Goal: Download file/media

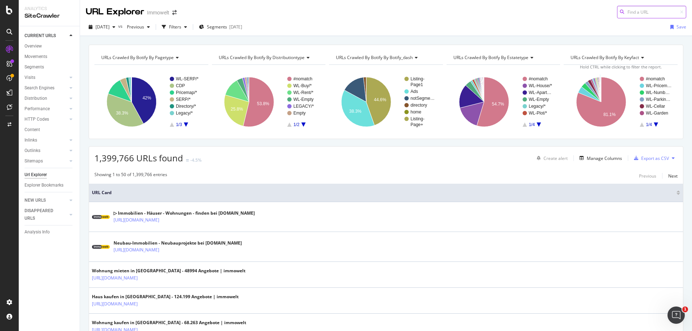
click at [633, 14] on input at bounding box center [651, 12] width 69 height 13
paste input "/suche/mieten/immobilien/neubau/"
type input "/suche/mieten/immobilien/neubau/"
click at [242, 27] on div "[DATE]" at bounding box center [235, 27] width 13 height 6
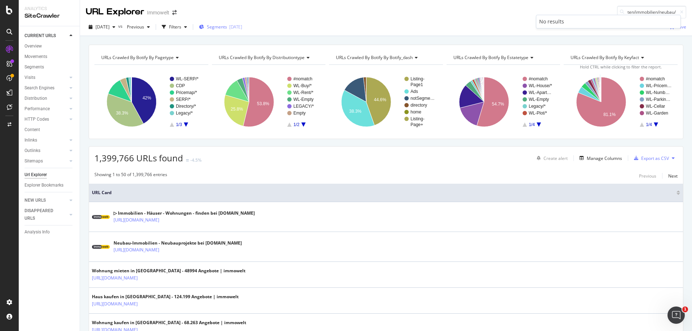
scroll to position [0, 0]
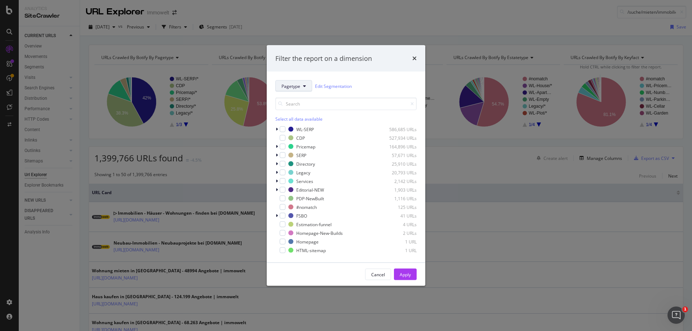
click at [294, 88] on span "Pagetype" at bounding box center [290, 86] width 19 height 6
click at [357, 77] on div "Pagetype Edit Segmentation Select all data available WL-SERP 586,685 URLs CDP 5…" at bounding box center [346, 167] width 159 height 191
click at [289, 88] on span "Pagetype" at bounding box center [290, 86] width 19 height 6
click at [300, 127] on span "DistributionType" at bounding box center [304, 125] width 46 height 6
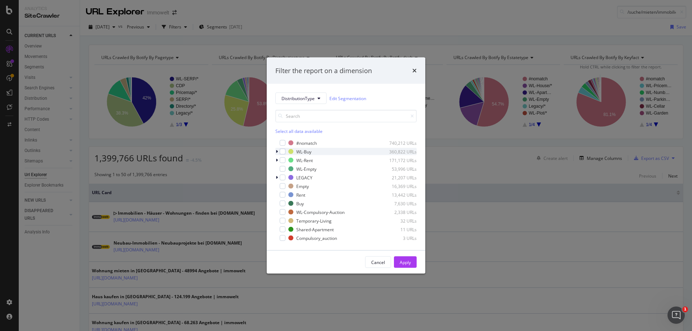
click at [277, 152] on icon "modal" at bounding box center [277, 152] width 2 height 4
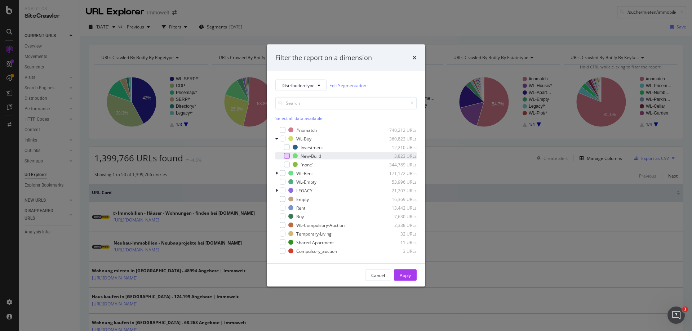
click at [286, 155] on div "modal" at bounding box center [287, 156] width 6 height 6
click at [405, 272] on div "Apply" at bounding box center [405, 275] width 11 height 6
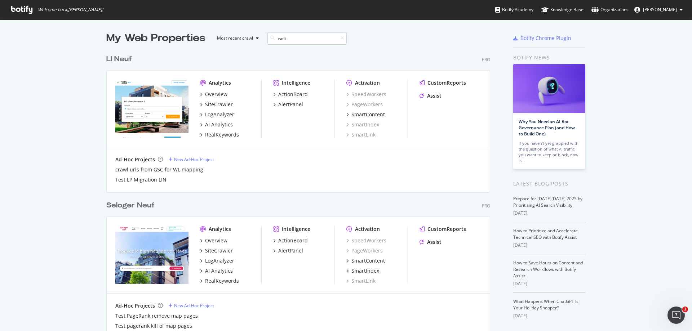
scroll to position [164, 384]
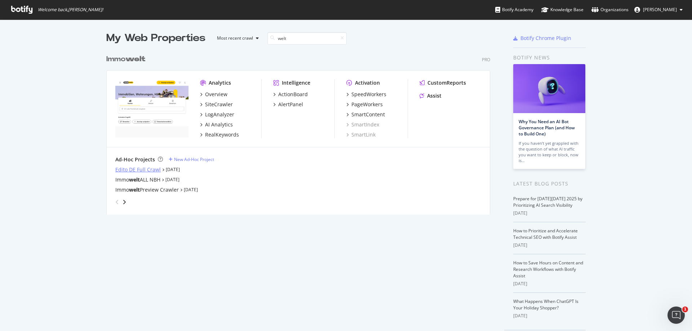
type input "welt"
click at [131, 169] on div "Edito DE Full Crawl" at bounding box center [137, 169] width 45 height 7
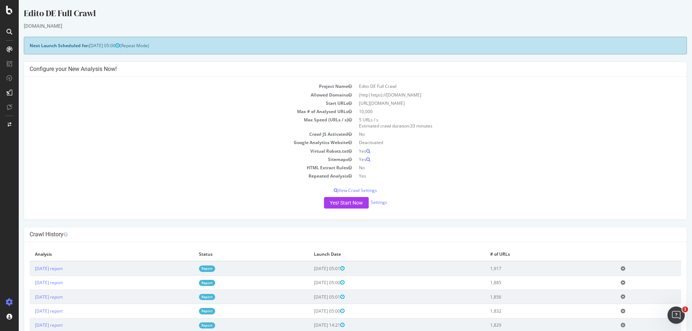
click at [75, 272] on td "2025 Oct. 12th report" at bounding box center [112, 268] width 164 height 14
click at [63, 268] on link "2025 Oct. 12th report" at bounding box center [49, 269] width 28 height 6
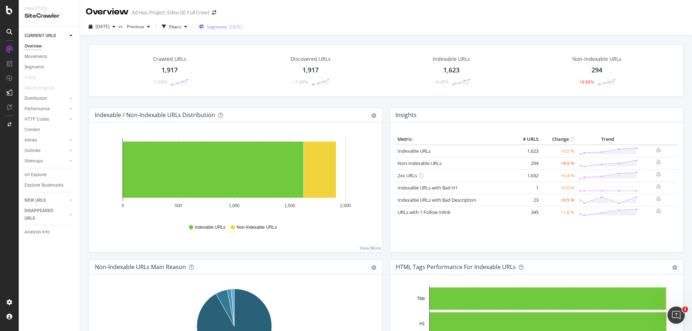
click at [227, 27] on span "Segments" at bounding box center [217, 27] width 20 height 6
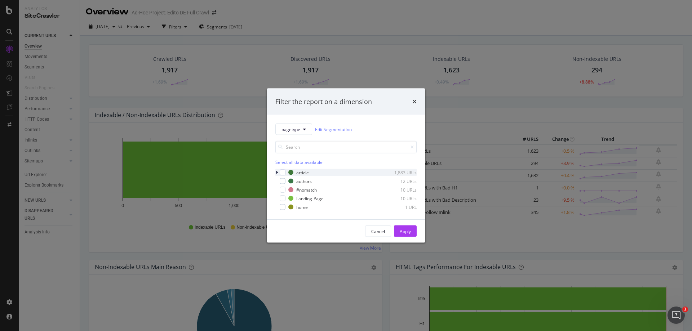
click at [276, 173] on icon "modal" at bounding box center [277, 172] width 2 height 4
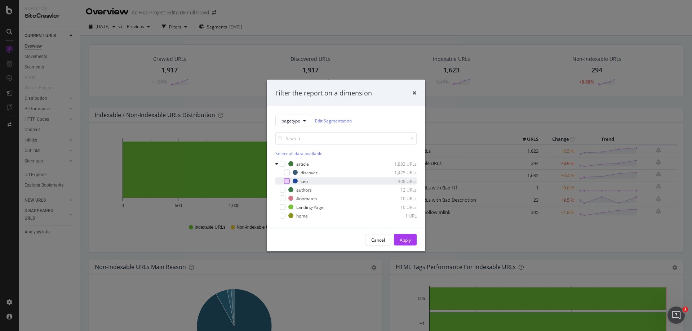
click at [286, 179] on div "modal" at bounding box center [287, 181] width 6 height 6
click at [413, 239] on button "Apply" at bounding box center [405, 240] width 23 height 12
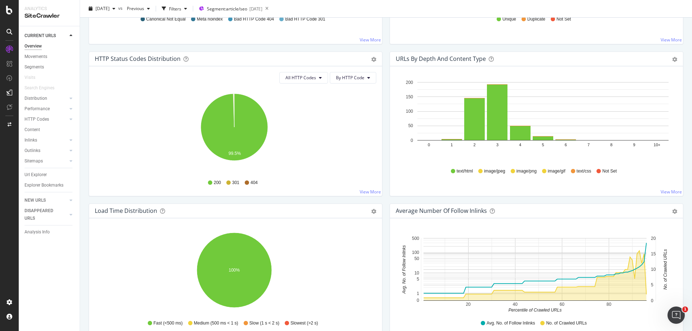
scroll to position [108, 0]
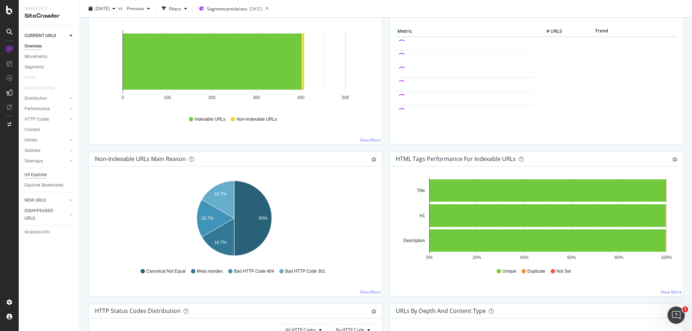
click at [44, 174] on div "Url Explorer" at bounding box center [36, 175] width 22 height 8
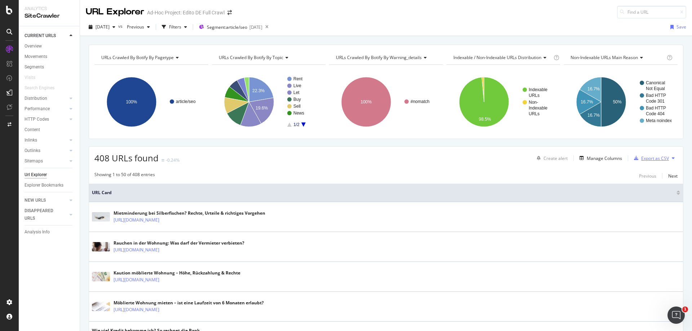
click at [656, 159] on div "Export as CSV" at bounding box center [655, 158] width 28 height 6
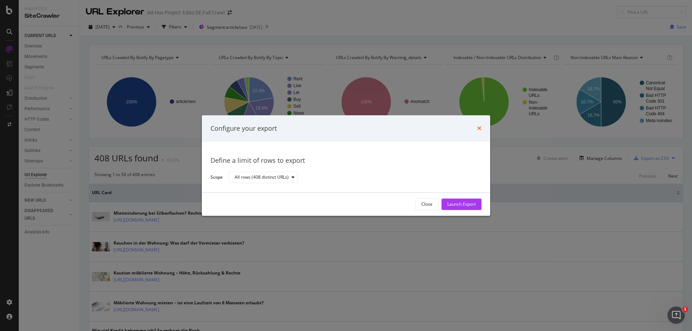
click at [480, 127] on icon "times" at bounding box center [479, 129] width 4 height 6
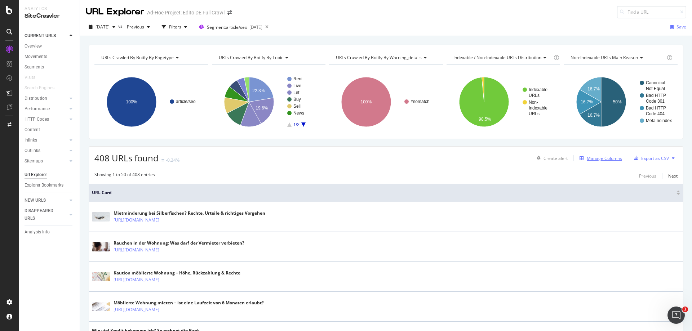
click at [595, 159] on div "Manage Columns" at bounding box center [604, 158] width 35 height 6
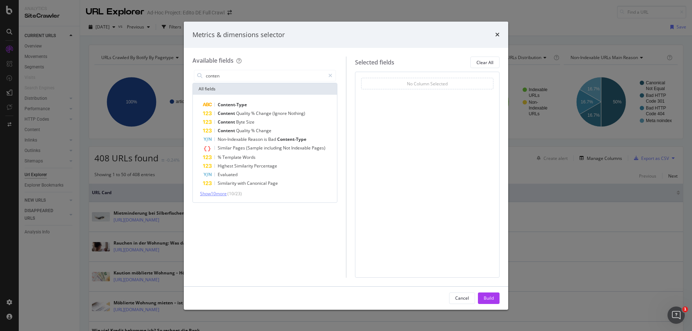
click at [217, 193] on span "Show 10 more" at bounding box center [213, 194] width 27 height 6
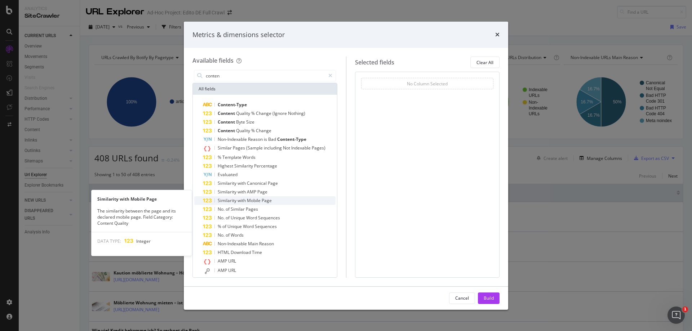
scroll to position [13, 0]
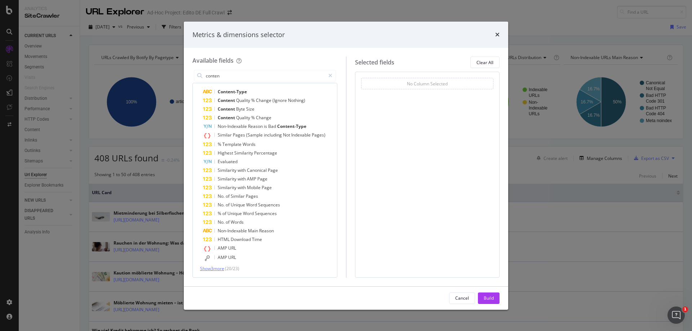
click at [218, 268] on span "Show 3 more" at bounding box center [212, 269] width 24 height 6
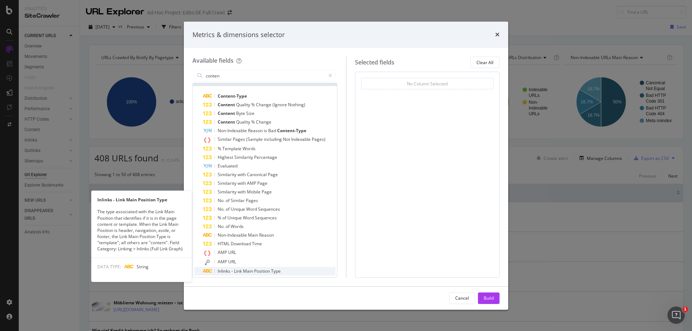
scroll to position [0, 0]
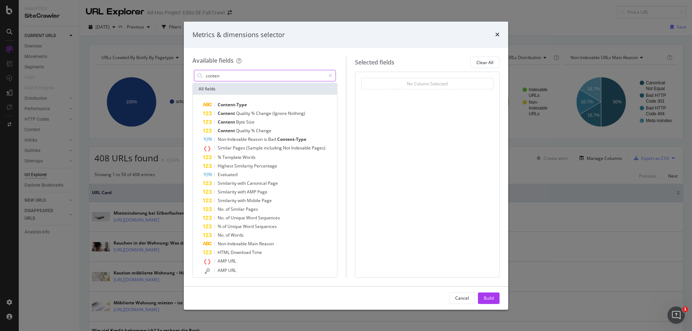
click at [258, 77] on input "conten" at bounding box center [265, 75] width 120 height 11
type input "body"
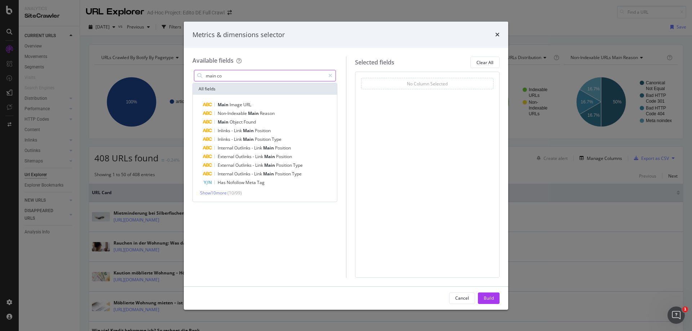
type input "main con"
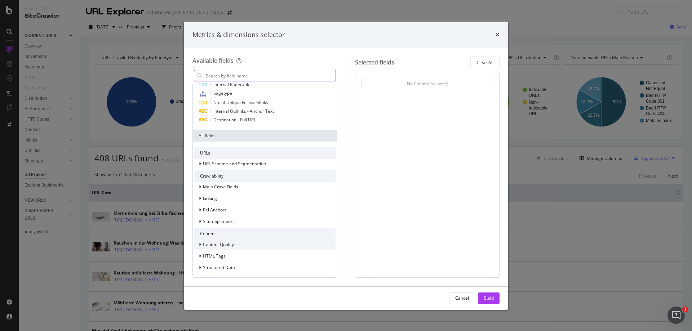
scroll to position [33, 0]
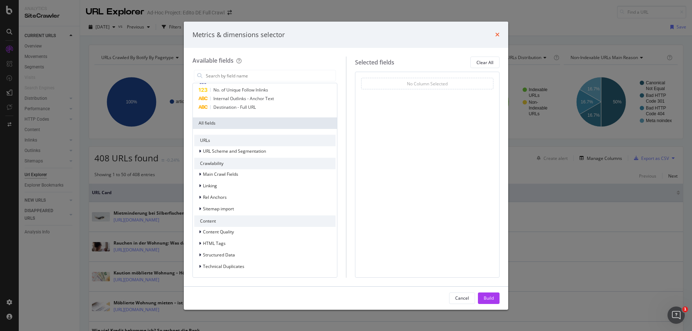
click at [497, 34] on icon "times" at bounding box center [497, 35] width 4 height 6
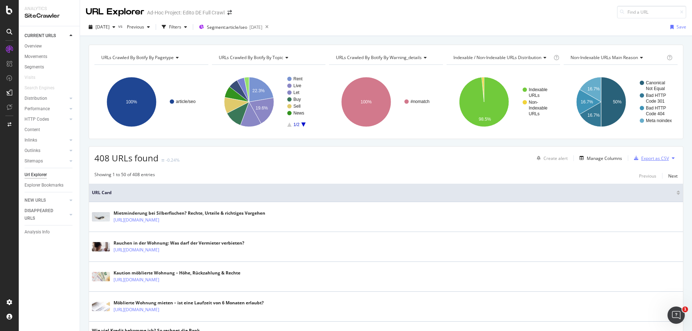
click at [645, 157] on div "Export as CSV" at bounding box center [655, 158] width 28 height 6
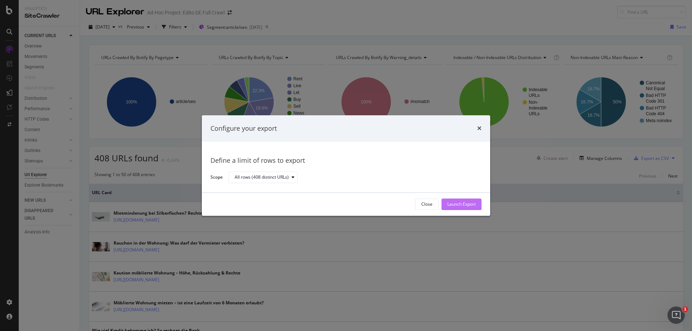
click at [466, 205] on div "Launch Export" at bounding box center [461, 204] width 28 height 6
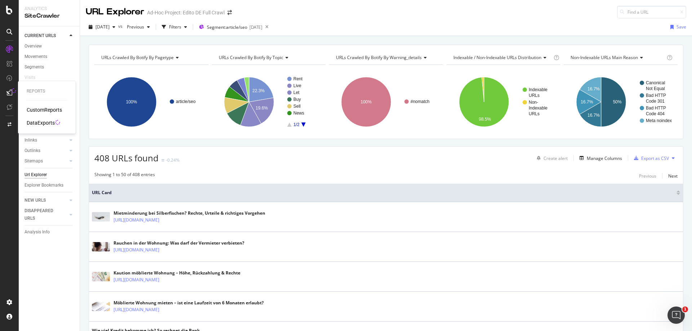
click at [42, 122] on div "DataExports" at bounding box center [41, 122] width 28 height 7
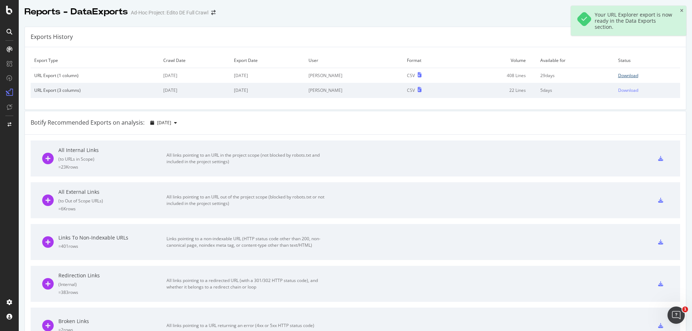
click at [629, 74] on link "Download" at bounding box center [647, 75] width 58 height 6
